Goal: Task Accomplishment & Management: Use online tool/utility

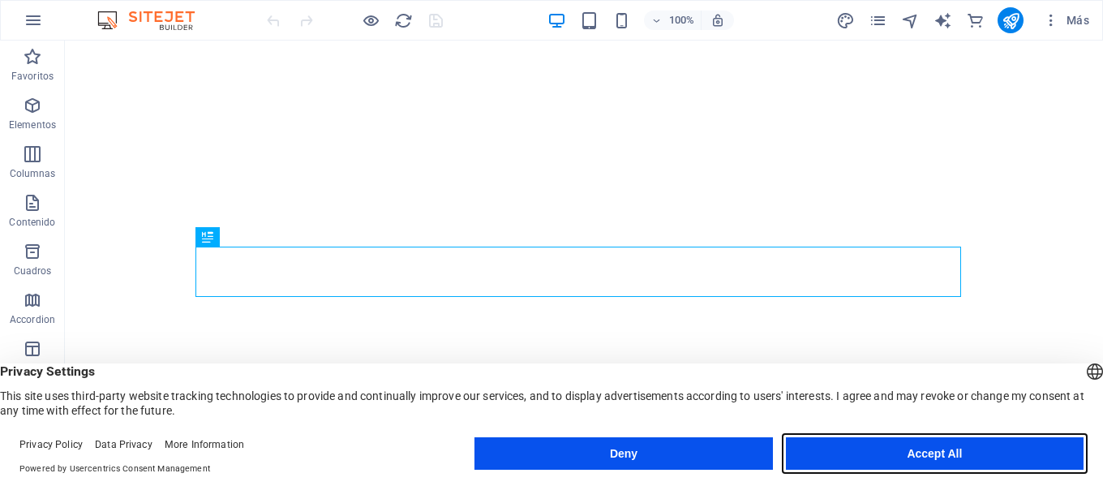
click at [861, 450] on button "Accept All" at bounding box center [935, 453] width 298 height 32
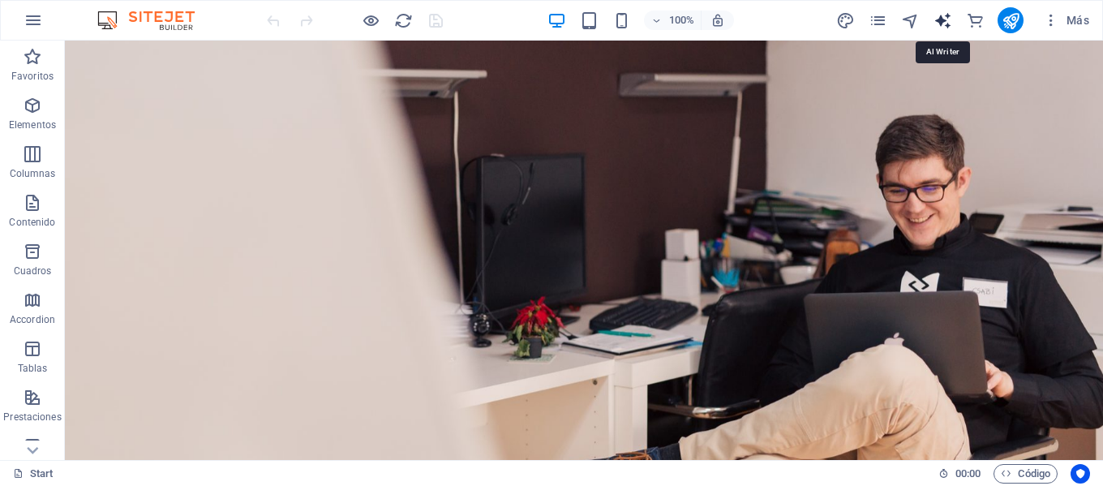
click at [938, 19] on icon "text_generator" at bounding box center [943, 20] width 19 height 19
select select "English"
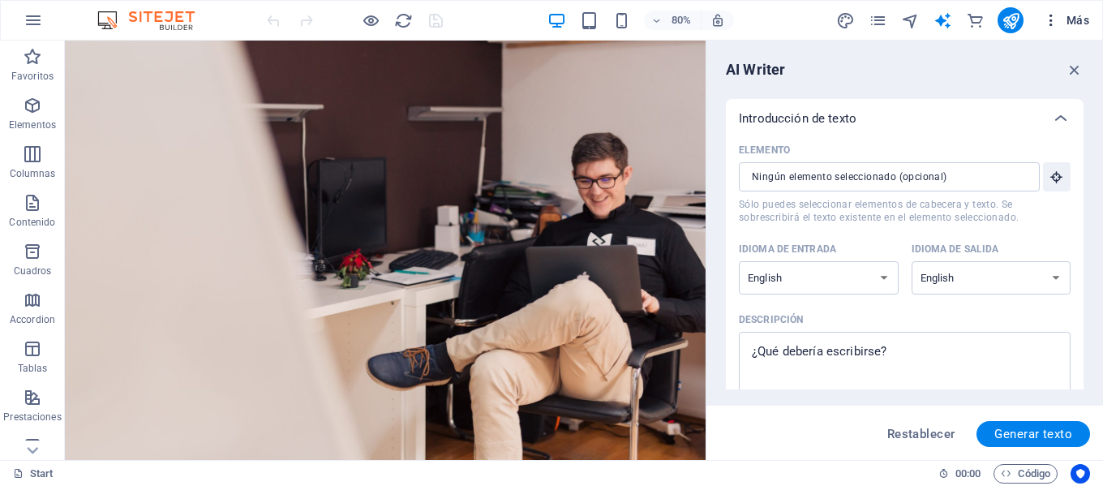
click at [1067, 17] on span "Más" at bounding box center [1066, 20] width 46 height 16
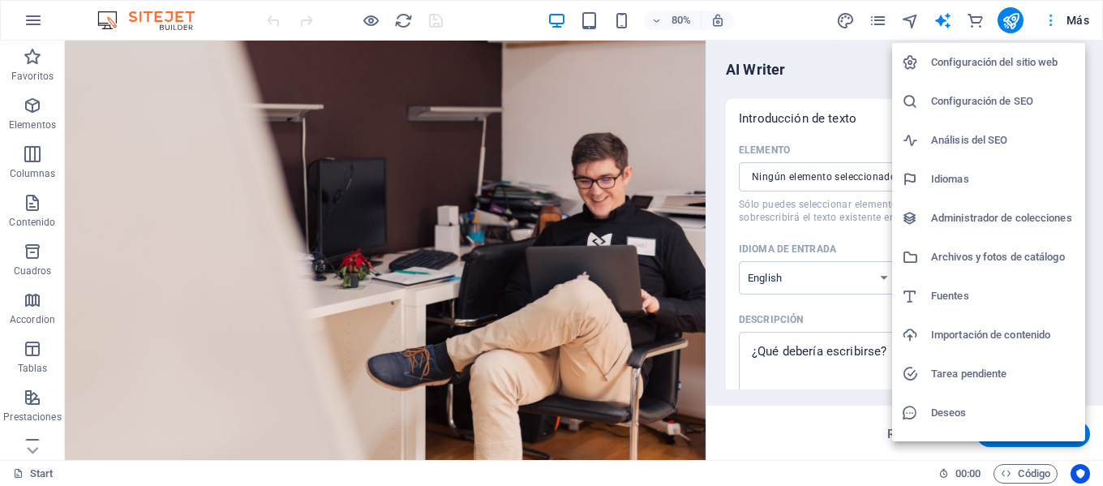
click at [1067, 17] on div at bounding box center [551, 243] width 1103 height 486
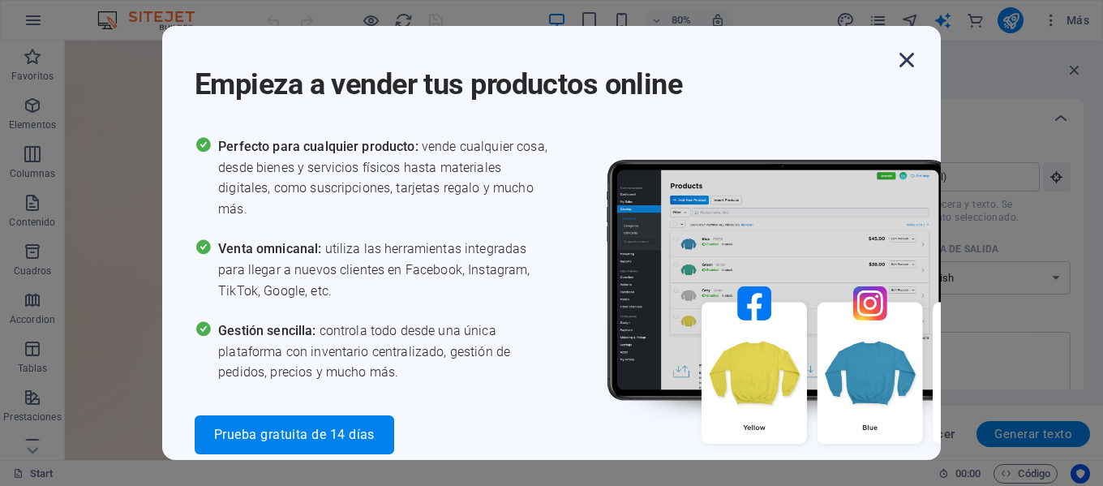
click at [900, 59] on icon "button" at bounding box center [906, 59] width 29 height 29
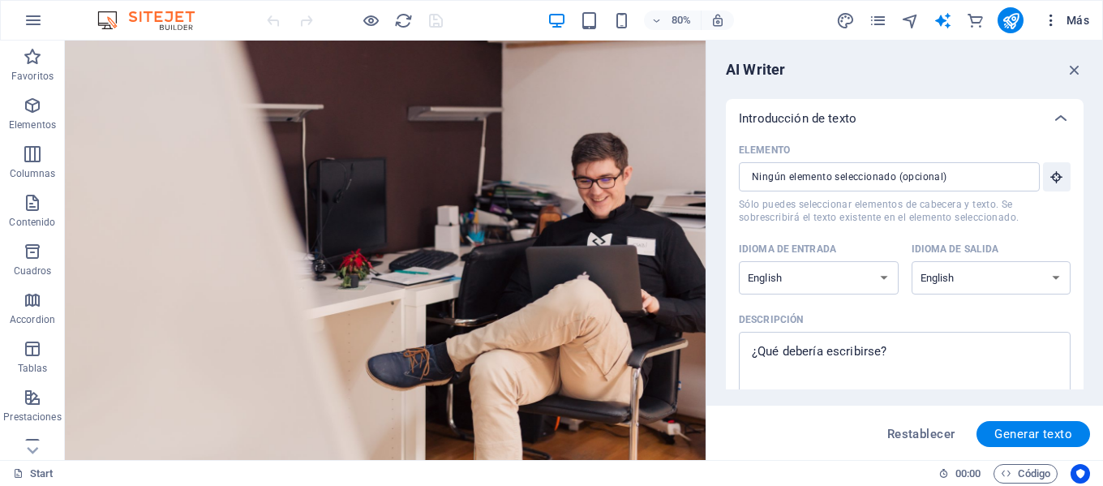
click at [1065, 26] on span "Más" at bounding box center [1066, 20] width 46 height 16
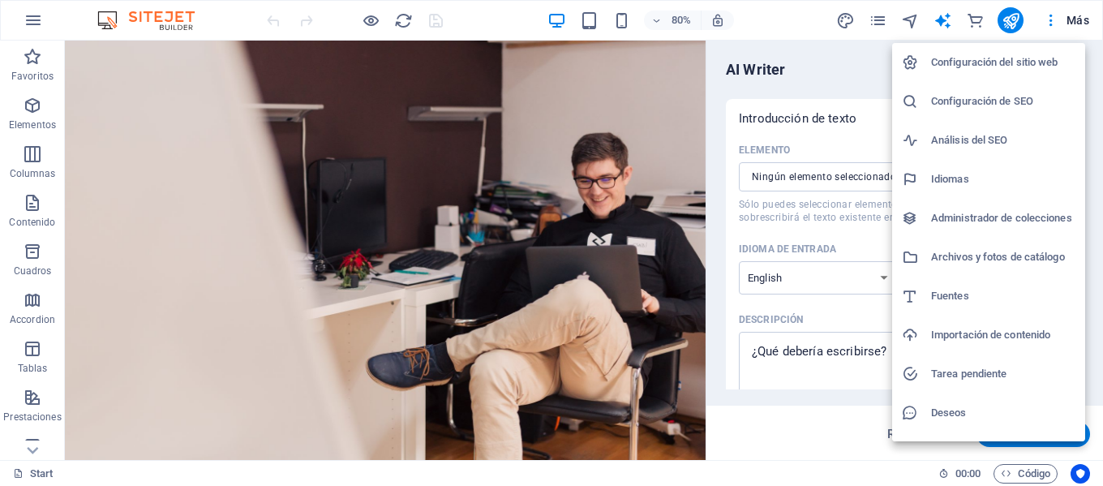
click at [40, 25] on div at bounding box center [551, 243] width 1103 height 486
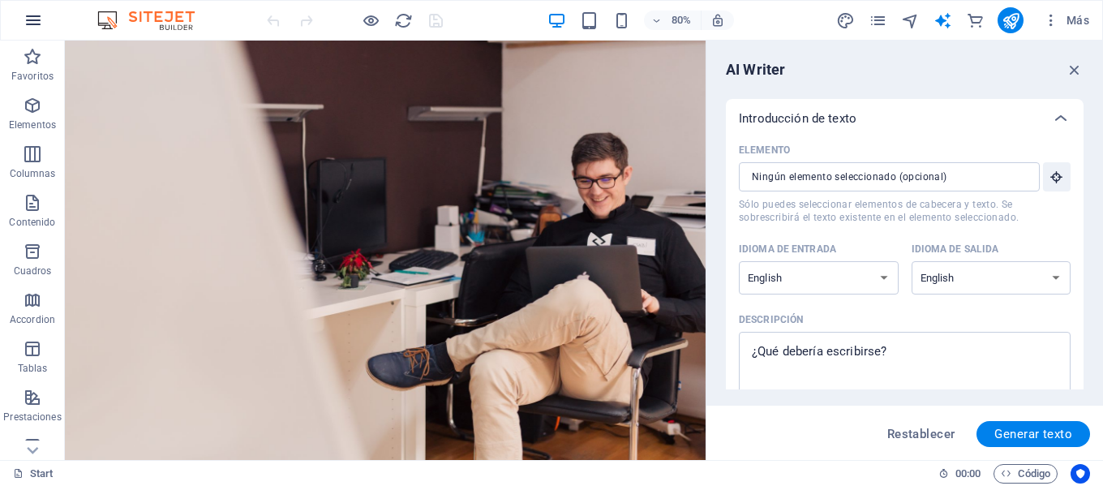
click at [30, 19] on icon "button" at bounding box center [33, 20] width 19 height 19
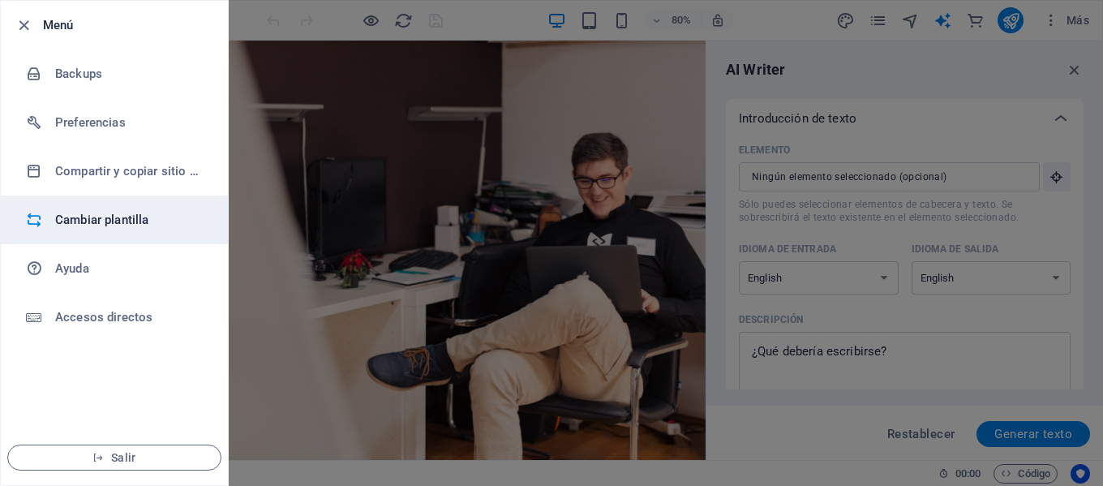
click at [157, 216] on h6 "Cambiar plantilla" at bounding box center [130, 219] width 150 height 19
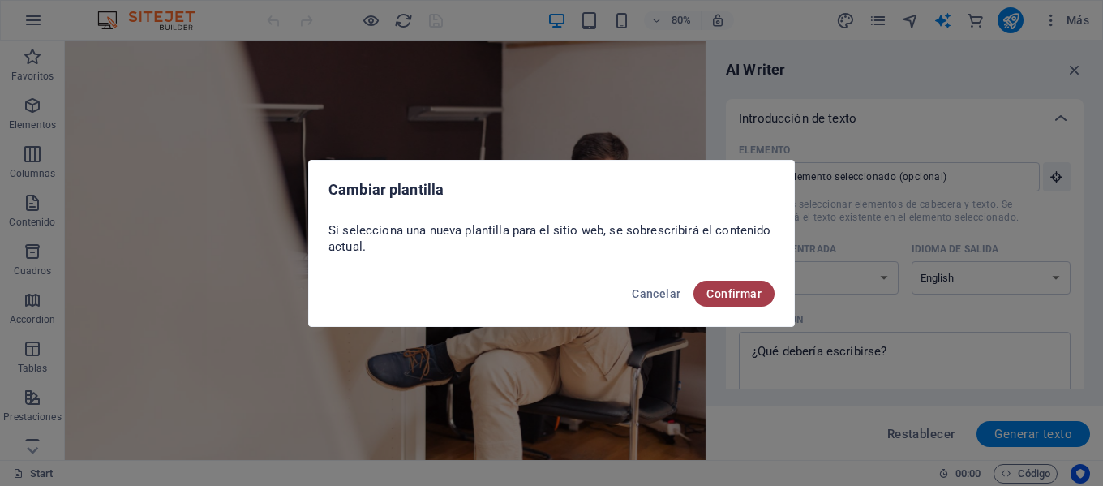
click at [744, 291] on span "Confirmar" at bounding box center [734, 293] width 55 height 13
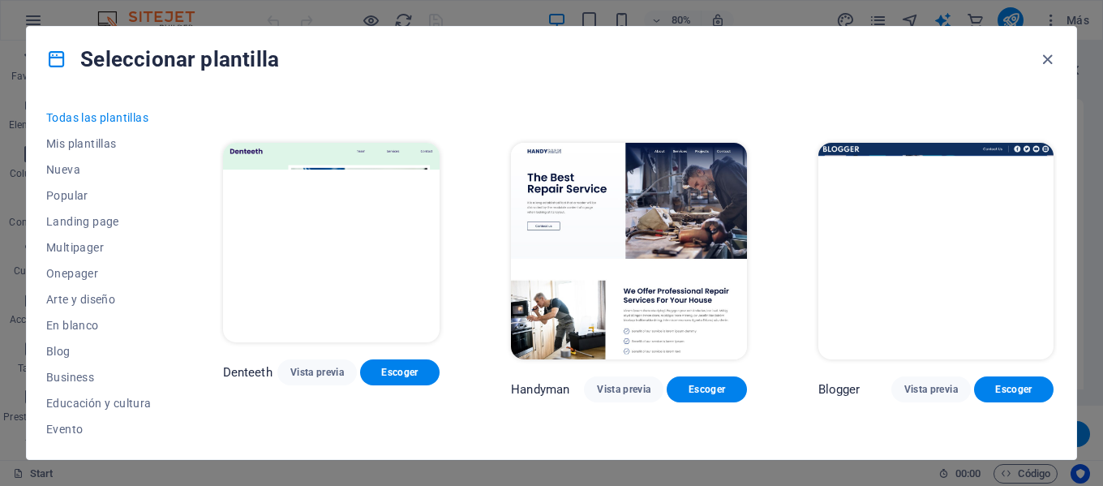
scroll to position [5193, 0]
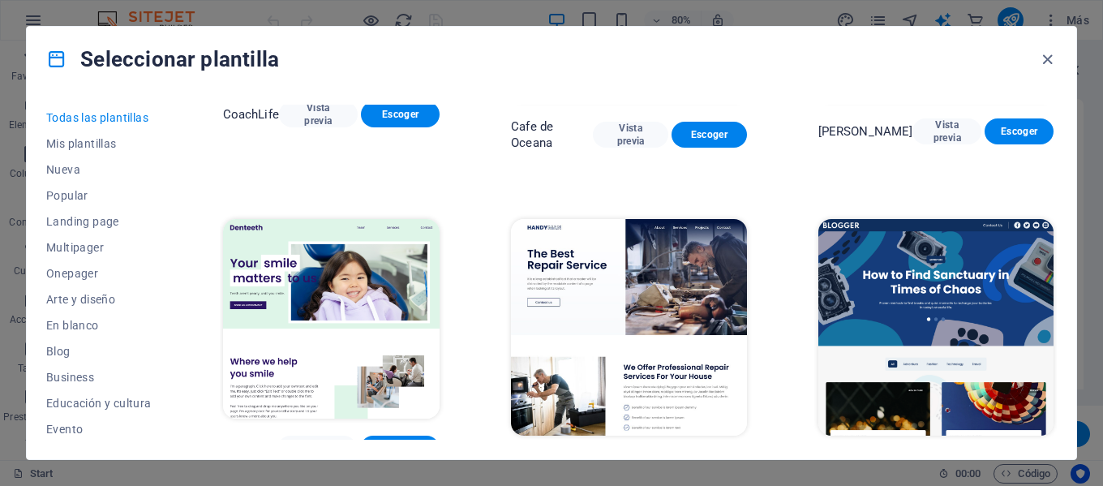
click at [616, 459] on span "Vista previa" at bounding box center [624, 465] width 54 height 13
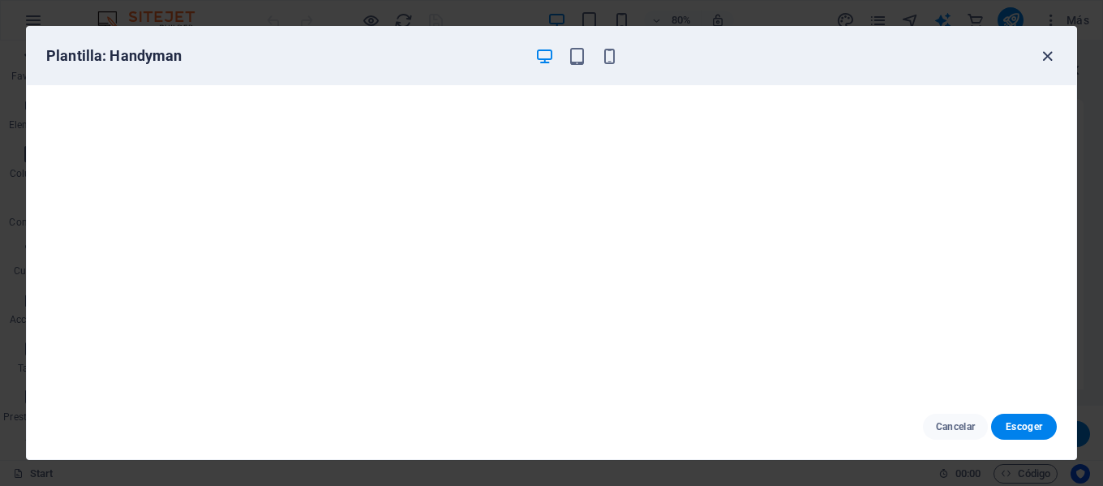
click at [1050, 54] on icon "button" at bounding box center [1048, 56] width 19 height 19
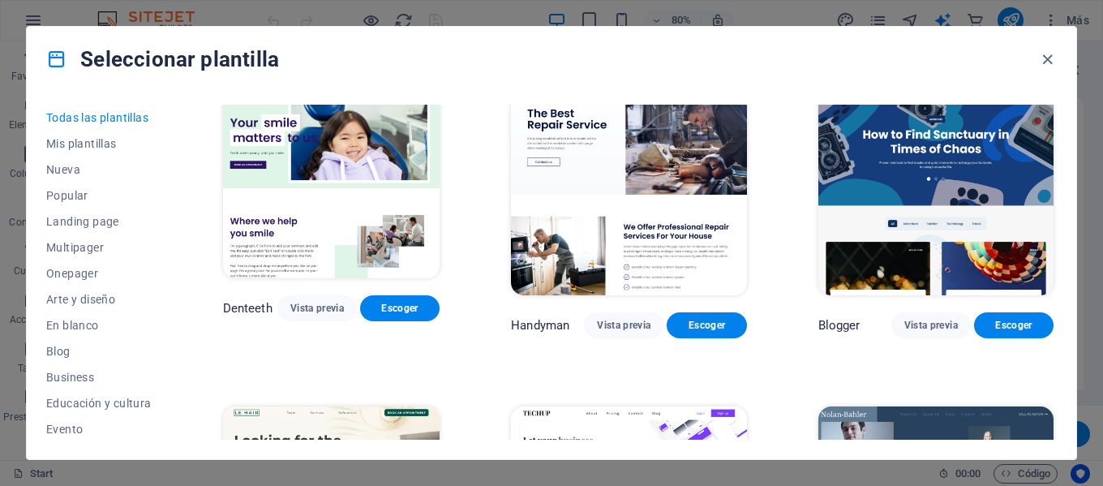
scroll to position [5355, 0]
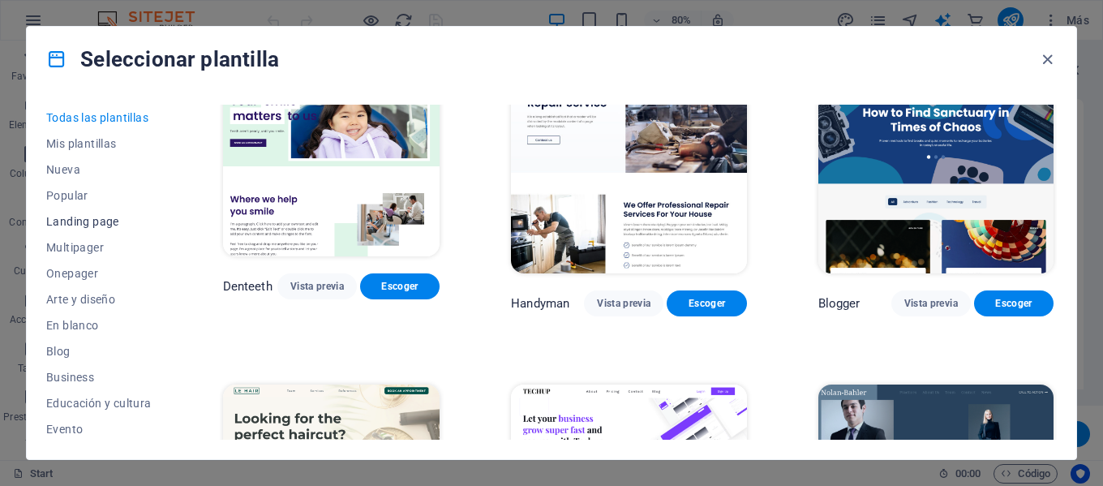
click at [88, 221] on span "Landing page" at bounding box center [98, 221] width 105 height 13
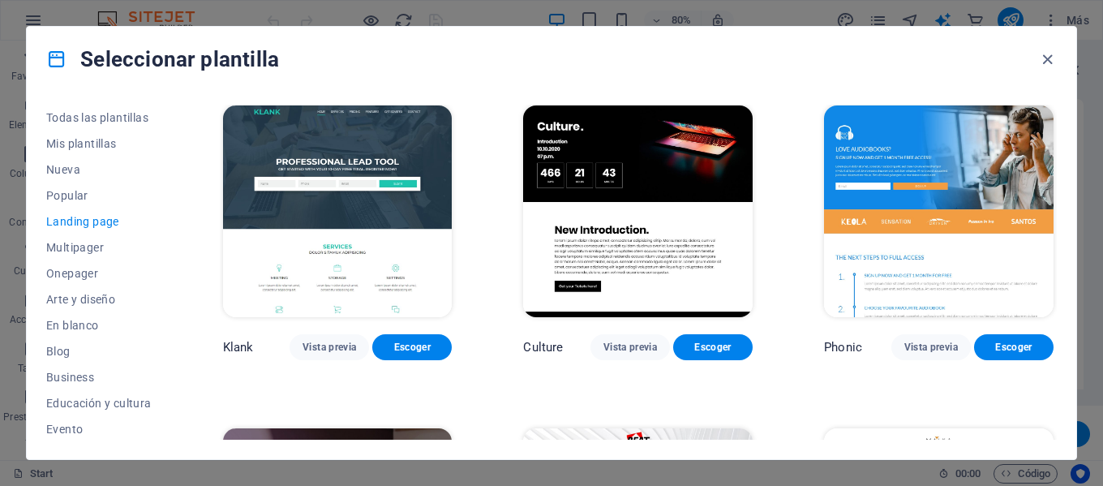
scroll to position [0, 0]
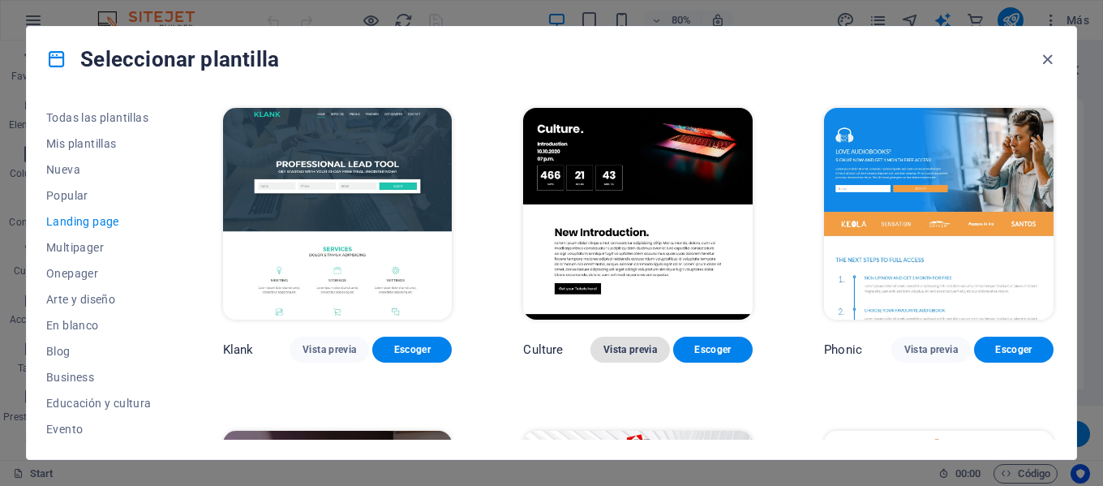
click at [614, 347] on span "Vista previa" at bounding box center [631, 349] width 54 height 13
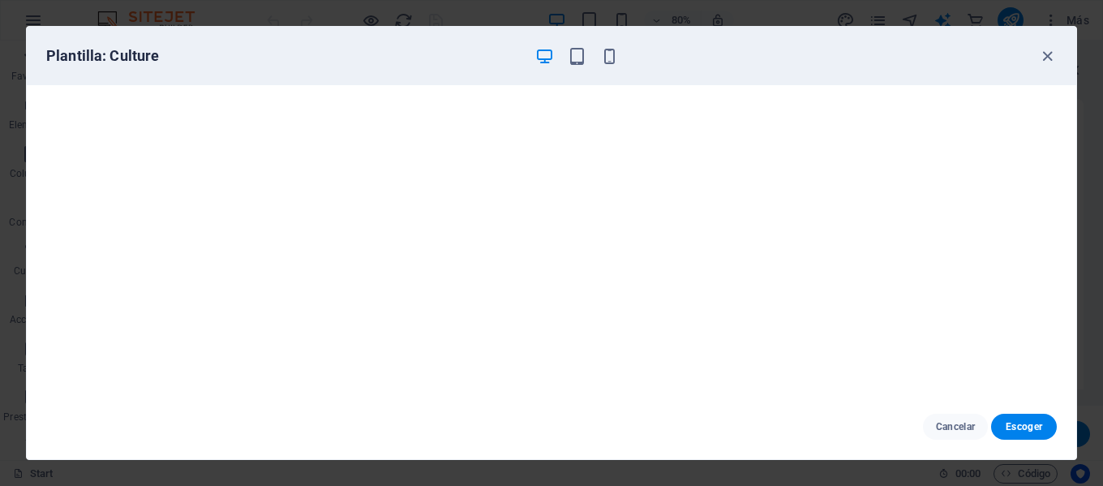
drag, startPoint x: 1051, startPoint y: 62, endPoint x: 971, endPoint y: 72, distance: 80.2
click at [1050, 61] on icon "button" at bounding box center [1048, 56] width 19 height 19
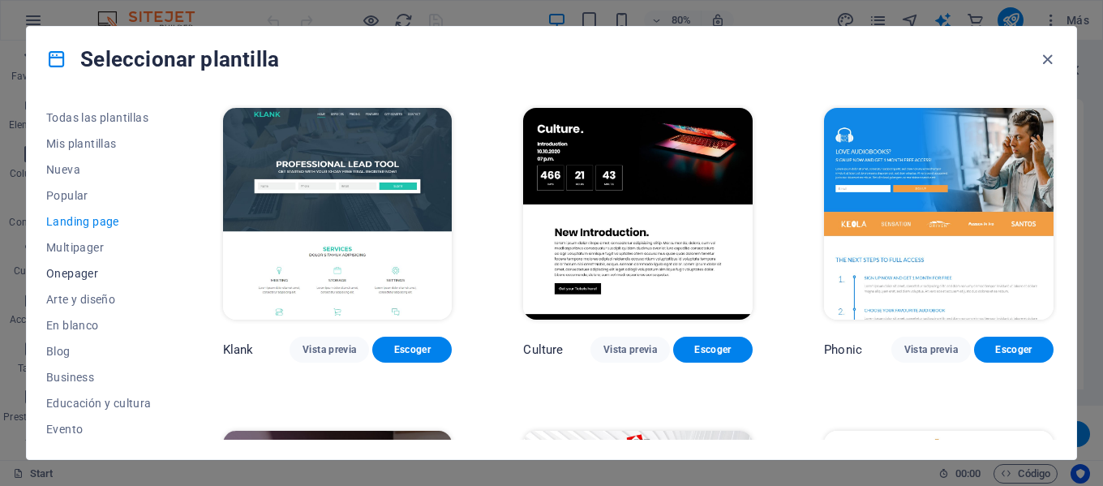
click at [88, 277] on span "Onepager" at bounding box center [98, 273] width 105 height 13
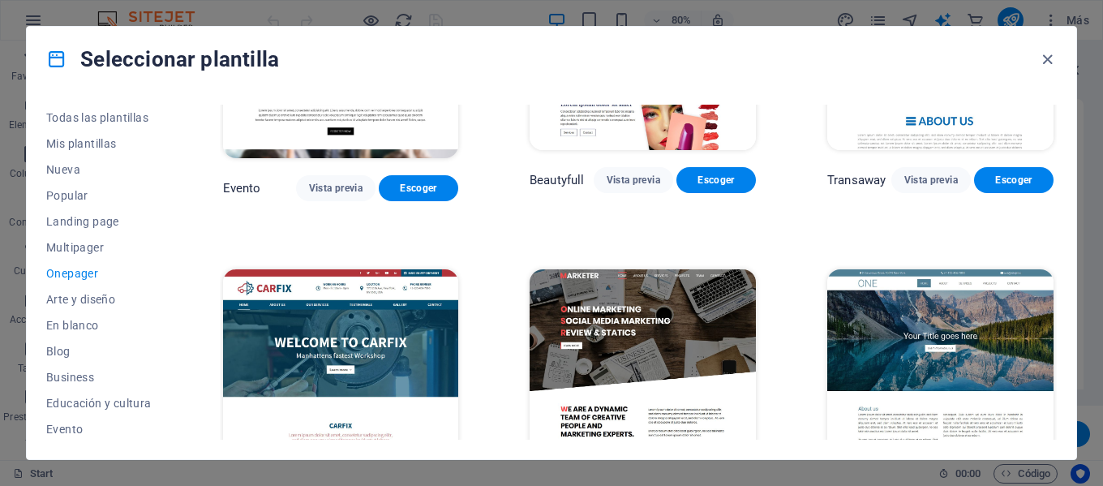
scroll to position [7059, 0]
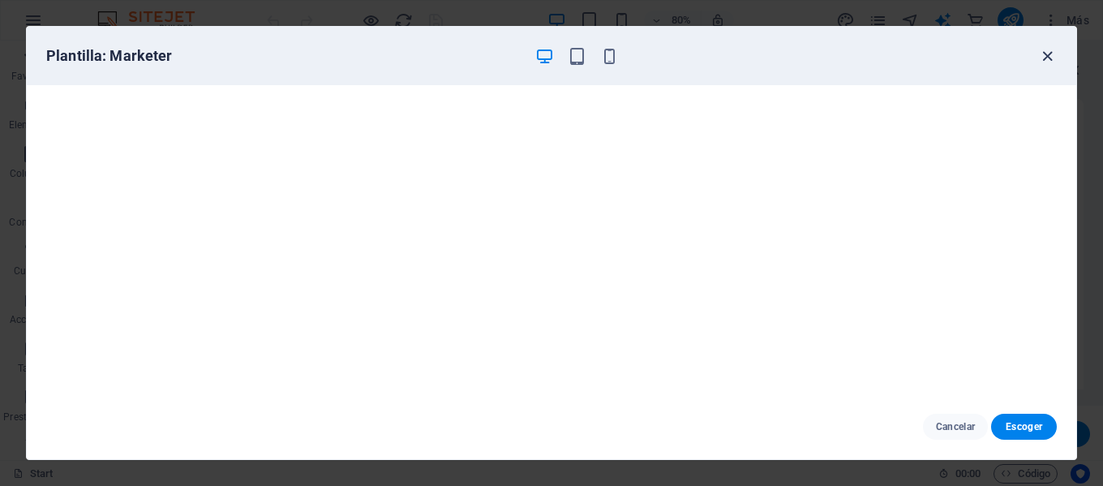
click at [1047, 56] on icon "button" at bounding box center [1048, 56] width 19 height 19
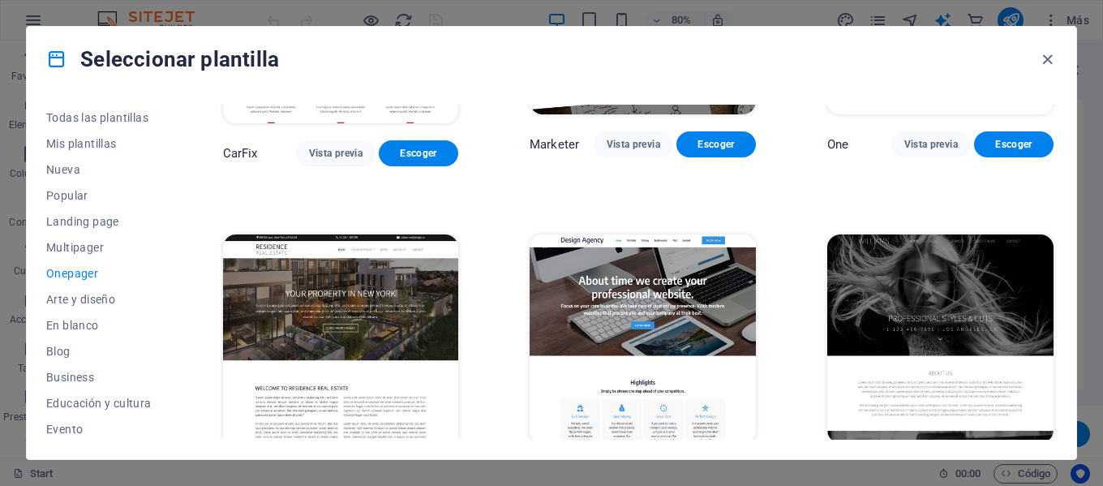
scroll to position [7464, 0]
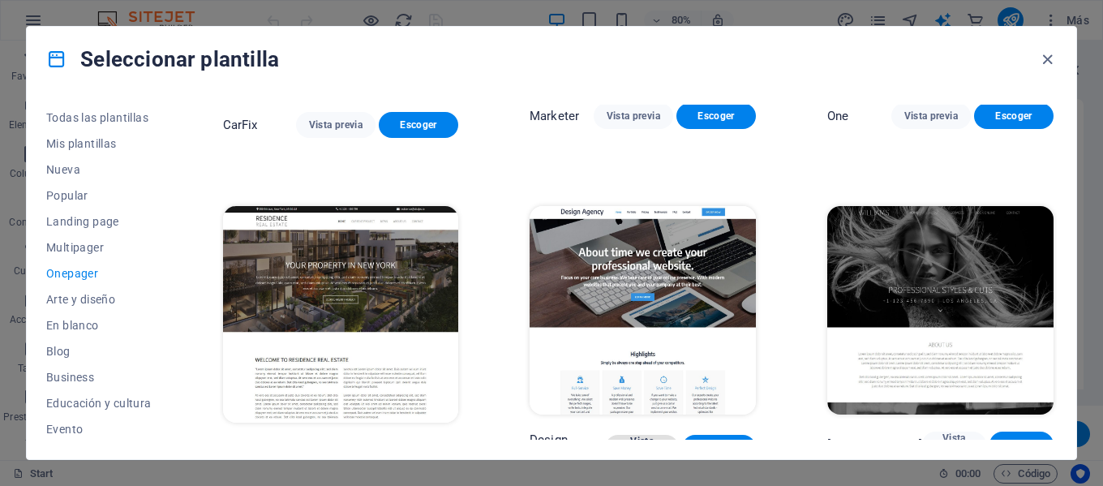
click at [633, 435] on span "Vista previa" at bounding box center [642, 448] width 48 height 26
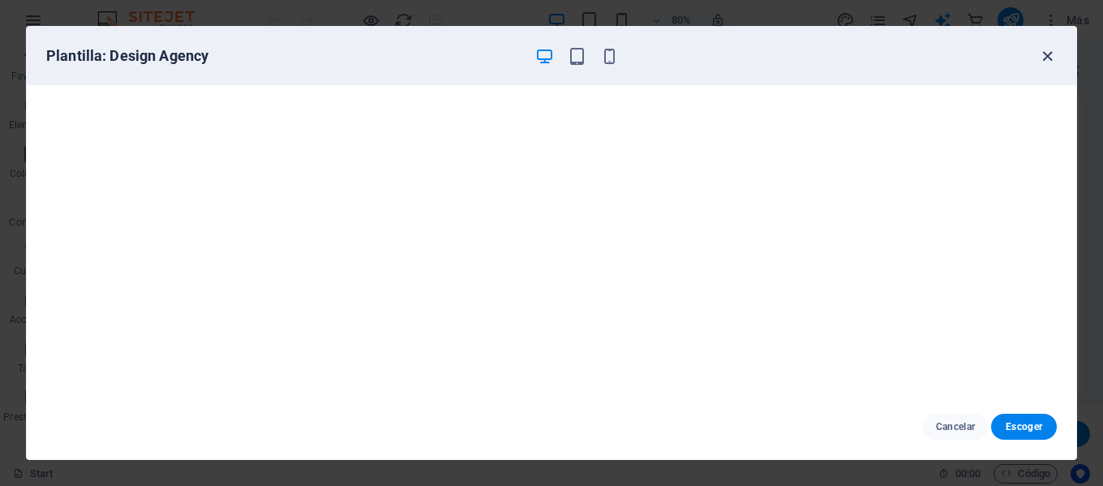
click at [1050, 52] on icon "button" at bounding box center [1048, 56] width 19 height 19
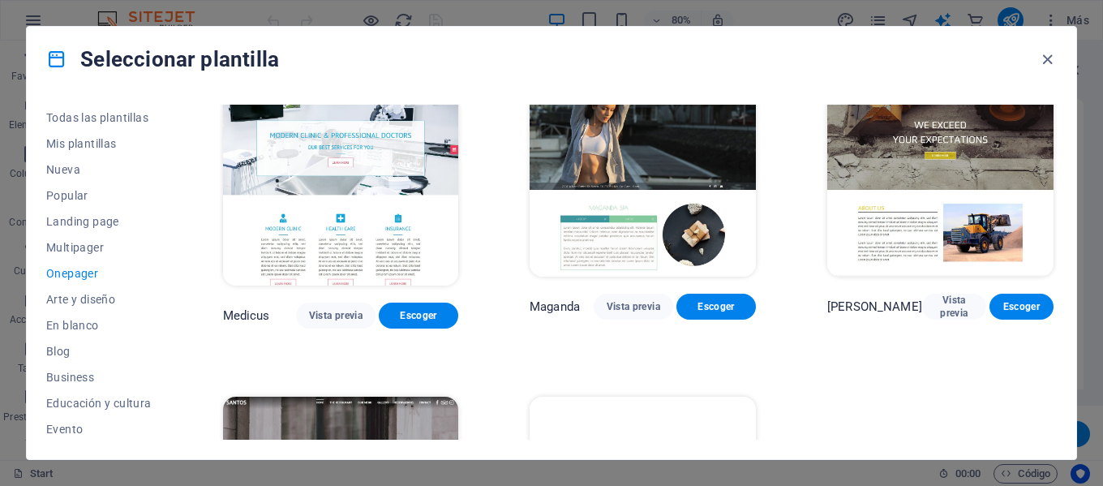
scroll to position [7951, 0]
